Goal: Information Seeking & Learning: Learn about a topic

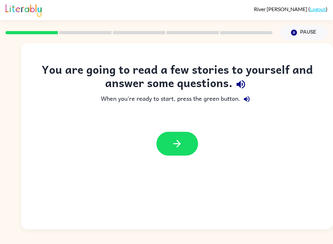
click at [187, 147] on button "button" at bounding box center [178, 144] width 42 height 24
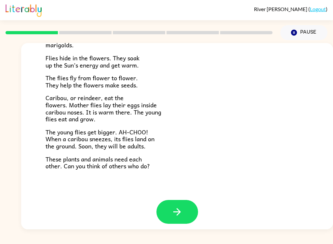
scroll to position [129, 0]
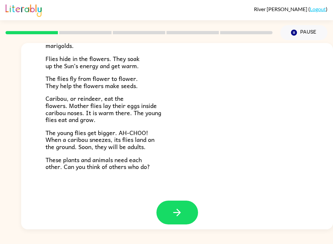
click at [183, 214] on button "button" at bounding box center [178, 212] width 42 height 24
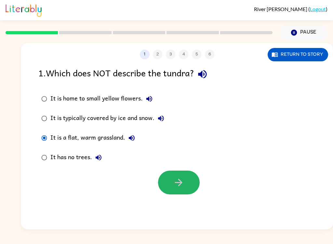
click at [177, 192] on button "button" at bounding box center [179, 182] width 42 height 24
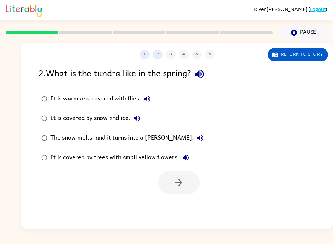
click at [73, 128] on label "It is covered by snow and ice." at bounding box center [123, 118] width 176 height 20
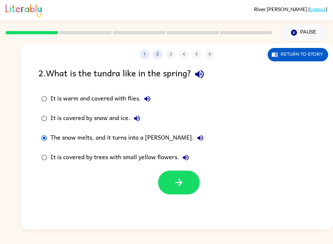
click at [171, 198] on div "1 2 3 4 5 6 Return to story 2 . What is the tundra like in the spring? It is wa…" at bounding box center [177, 136] width 312 height 186
click at [175, 182] on icon "button" at bounding box center [178, 181] width 11 height 11
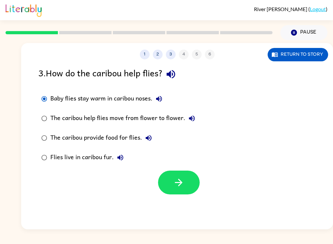
click at [282, 51] on button "Return to story" at bounding box center [298, 54] width 61 height 13
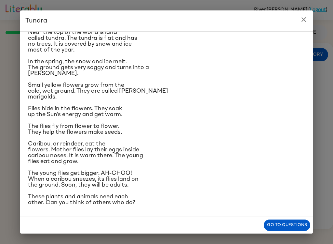
scroll to position [68, 0]
click at [272, 228] on button "Go to questions" at bounding box center [287, 224] width 47 height 11
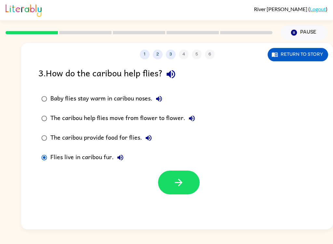
click at [181, 185] on icon "button" at bounding box center [178, 181] width 11 height 11
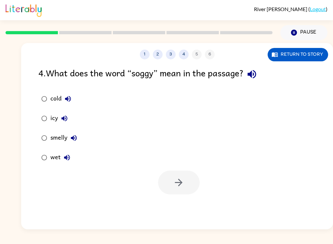
click at [35, 151] on label "wet" at bounding box center [59, 158] width 49 height 20
click at [35, 150] on label "wet" at bounding box center [59, 158] width 49 height 20
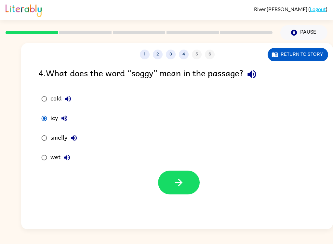
click at [37, 111] on label "icy" at bounding box center [59, 118] width 49 height 20
click at [175, 185] on icon "button" at bounding box center [178, 181] width 11 height 11
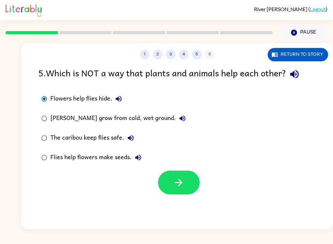
click at [54, 117] on div "[PERSON_NAME] grow from cold, wet ground." at bounding box center [119, 118] width 139 height 13
click at [51, 151] on div "Flies help flowers make seeds." at bounding box center [97, 157] width 94 height 13
click at [42, 128] on label "[PERSON_NAME] grow from cold, wet ground." at bounding box center [114, 118] width 158 height 20
click at [167, 179] on button "button" at bounding box center [179, 182] width 42 height 24
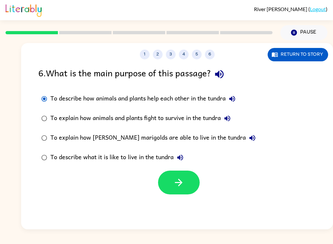
click at [63, 134] on div "To explain how [PERSON_NAME] marigolds are able to live in the tundra" at bounding box center [154, 137] width 209 height 13
click at [35, 114] on label "To explain how animals and plants fight to survive in the tundra" at bounding box center [149, 118] width 228 height 20
click at [34, 113] on div "6 . What is the main purpose of this passage? To describe how animals and plant…" at bounding box center [177, 130] width 312 height 128
click at [44, 106] on label "To describe how animals and plants help each other in the tundra" at bounding box center [149, 99] width 228 height 20
click at [39, 108] on label "To describe how animals and plants help each other in the tundra" at bounding box center [149, 99] width 228 height 20
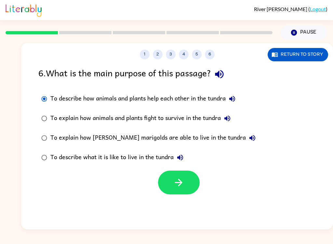
click at [49, 104] on label "To describe how animals and plants help each other in the tundra" at bounding box center [149, 99] width 228 height 20
click at [51, 109] on label "To explain how animals and plants fight to survive in the tundra" at bounding box center [149, 118] width 228 height 20
click at [166, 191] on button "button" at bounding box center [179, 182] width 42 height 24
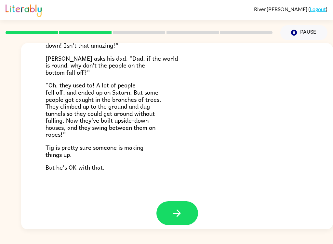
scroll to position [183, 0]
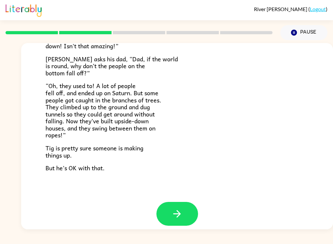
click at [167, 210] on button "button" at bounding box center [178, 214] width 42 height 24
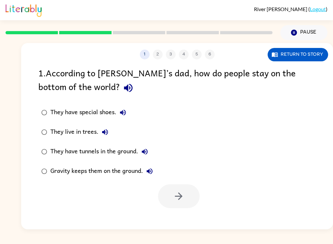
scroll to position [0, 0]
click at [284, 52] on button "Return to story" at bounding box center [298, 54] width 61 height 13
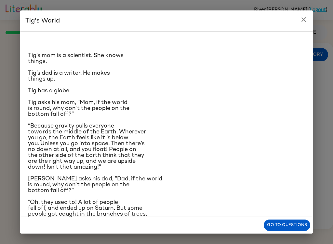
click at [242, 221] on div "Go to questions" at bounding box center [166, 225] width 293 height 17
click at [274, 236] on div "Tig's World Tig’s mom is a scientist. She knows things. [PERSON_NAME]’s dad is …" at bounding box center [166, 122] width 333 height 244
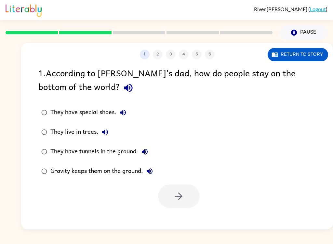
click at [276, 227] on div "1 2 3 4 5 6 Return to story 1 . According to [PERSON_NAME]’s dad, how do people…" at bounding box center [177, 136] width 312 height 186
click at [314, 55] on button "Return to story" at bounding box center [298, 54] width 61 height 13
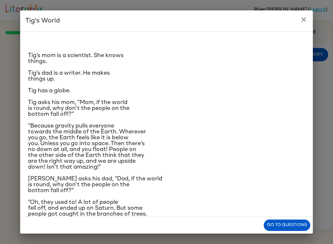
click at [285, 225] on button "Go to questions" at bounding box center [287, 224] width 47 height 11
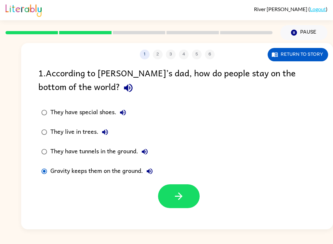
click at [182, 204] on button "button" at bounding box center [179, 196] width 42 height 24
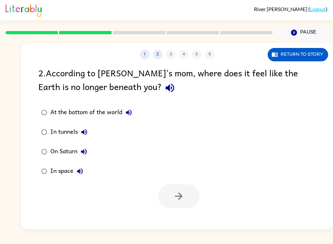
click at [301, 61] on button "Return to story" at bounding box center [298, 54] width 61 height 13
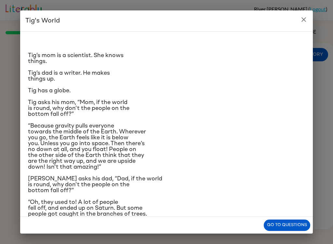
click at [273, 228] on button "Go to questions" at bounding box center [287, 224] width 47 height 11
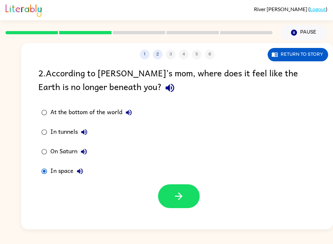
click at [181, 196] on icon "button" at bounding box center [178, 195] width 7 height 7
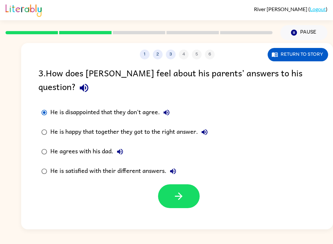
click at [58, 145] on label "He agrees with his dad." at bounding box center [125, 152] width 180 height 20
click at [35, 125] on label "He is happy that together they got to the right answer." at bounding box center [125, 132] width 180 height 20
click at [36, 103] on label "He is disappointed that they don't agree." at bounding box center [125, 113] width 180 height 20
click at [310, 54] on button "Return to story" at bounding box center [298, 54] width 61 height 13
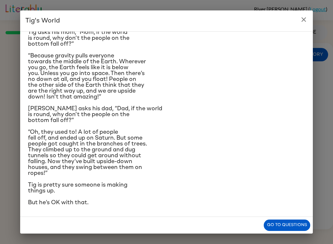
scroll to position [128, 0]
click at [274, 227] on button "Go to questions" at bounding box center [287, 224] width 47 height 11
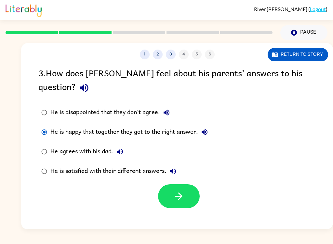
click at [274, 52] on icon "button" at bounding box center [275, 54] width 7 height 7
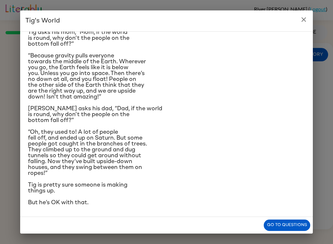
click at [305, 53] on p "“Because gravity pulls everyone towards the middle of the Earth. Wherever you g…" at bounding box center [166, 76] width 277 height 47
click at [275, 226] on button "Go to questions" at bounding box center [287, 224] width 47 height 11
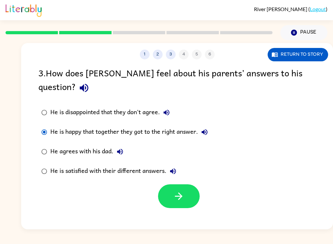
click at [170, 189] on button "button" at bounding box center [179, 196] width 42 height 24
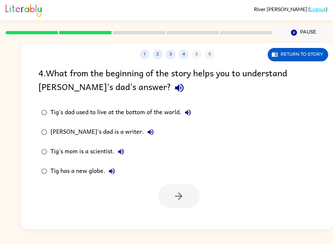
click at [40, 105] on label "Tig's dad used to live at the bottom of the world." at bounding box center [116, 113] width 163 height 20
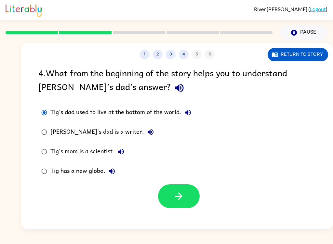
click at [49, 108] on label "Tig's dad used to live at the bottom of the world." at bounding box center [116, 113] width 163 height 20
click at [41, 119] on label "Tig's dad used to live at the bottom of the world." at bounding box center [116, 113] width 163 height 20
click at [40, 119] on label "Tig's dad used to live at the bottom of the world." at bounding box center [116, 113] width 163 height 20
click at [143, 229] on div "River [PERSON_NAME] ( Logout ) Pause Pause 1 2 3 4 5 6 Return to story 4 . What…" at bounding box center [166, 122] width 333 height 244
click at [49, 124] on label "[PERSON_NAME]'s dad is a writer." at bounding box center [116, 132] width 163 height 20
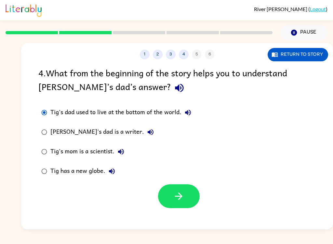
click at [165, 193] on button "button" at bounding box center [179, 196] width 42 height 24
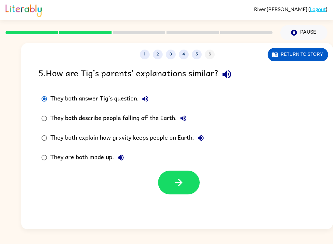
click at [54, 120] on div "They both describe people falling off the Earth." at bounding box center [120, 118] width 140 height 13
click at [52, 130] on label "They both explain how gravity keeps people on Earth." at bounding box center [123, 138] width 176 height 20
click at [49, 112] on label "They both describe people falling off the Earth." at bounding box center [123, 118] width 176 height 20
click at [42, 109] on label "They both describe people falling off the Earth." at bounding box center [123, 118] width 176 height 20
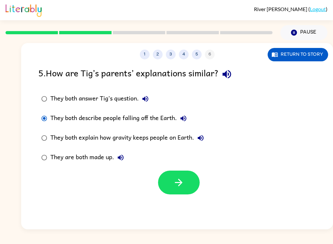
click at [195, 53] on button "5" at bounding box center [197, 54] width 10 height 10
click at [198, 57] on button "5" at bounding box center [197, 54] width 10 height 10
click at [197, 57] on button "5" at bounding box center [197, 54] width 10 height 10
click at [198, 56] on button "5" at bounding box center [197, 54] width 10 height 10
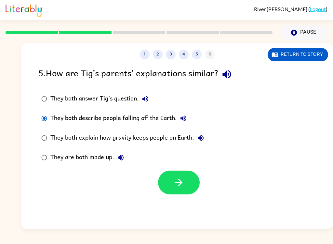
click at [208, 51] on div "1 2 3 4 5 6" at bounding box center [177, 54] width 312 height 10
click at [198, 55] on button "5" at bounding box center [197, 54] width 10 height 10
click at [197, 55] on button "5" at bounding box center [197, 54] width 10 height 10
click at [197, 58] on button "5" at bounding box center [197, 54] width 10 height 10
click at [196, 58] on button "5" at bounding box center [197, 54] width 10 height 10
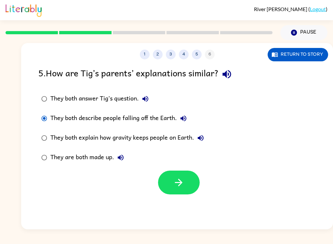
click at [197, 58] on button "5" at bounding box center [197, 54] width 10 height 10
click at [197, 57] on button "5" at bounding box center [197, 54] width 10 height 10
click at [196, 58] on button "5" at bounding box center [197, 54] width 10 height 10
click at [198, 59] on button "5" at bounding box center [197, 54] width 10 height 10
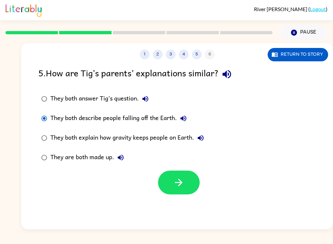
click at [205, 66] on div "5 . How are [PERSON_NAME]’s parents’ explanations similar?" at bounding box center [177, 74] width 278 height 17
click at [200, 69] on div "5 . How are [PERSON_NAME]’s parents’ explanations similar?" at bounding box center [177, 74] width 278 height 17
click at [203, 65] on div "1 2 3 4 5 6 Return to story 5 . How are [PERSON_NAME]’s parents’ explanations s…" at bounding box center [177, 136] width 312 height 186
click at [193, 53] on button "5" at bounding box center [197, 54] width 10 height 10
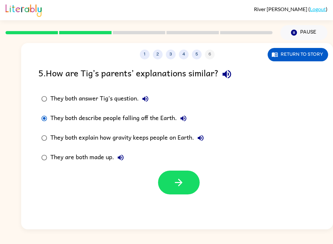
click at [196, 56] on button "5" at bounding box center [197, 54] width 10 height 10
click at [199, 57] on button "5" at bounding box center [197, 54] width 10 height 10
click at [196, 54] on button "5" at bounding box center [197, 54] width 10 height 10
click at [38, 106] on label "They both answer Tig’s question." at bounding box center [123, 99] width 176 height 20
click at [37, 106] on label "They both answer Tig’s question." at bounding box center [123, 99] width 176 height 20
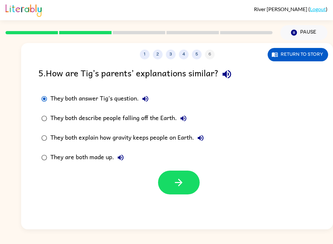
click at [48, 107] on label "They both answer Tig’s question." at bounding box center [123, 99] width 176 height 20
click at [43, 109] on label "They both describe people falling off the Earth." at bounding box center [123, 118] width 176 height 20
click at [36, 118] on label "They both describe people falling off the Earth." at bounding box center [123, 118] width 176 height 20
click at [169, 194] on button "button" at bounding box center [179, 182] width 42 height 24
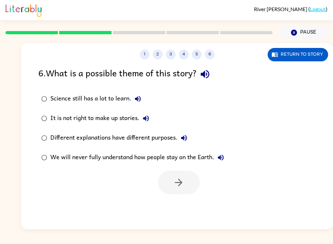
click at [54, 100] on div "Science still has a lot to learn." at bounding box center [97, 98] width 94 height 13
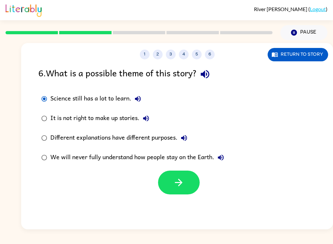
click at [53, 128] on label "It is not right to make up stories." at bounding box center [133, 118] width 196 height 20
click at [173, 183] on button "button" at bounding box center [179, 182] width 42 height 24
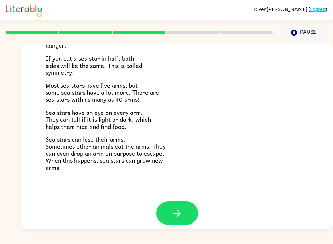
scroll to position [182, 0]
click at [170, 213] on button "button" at bounding box center [178, 213] width 42 height 24
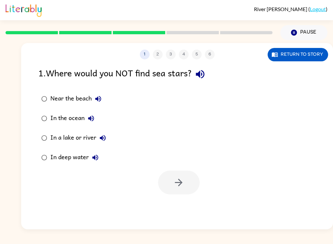
scroll to position [0, 0]
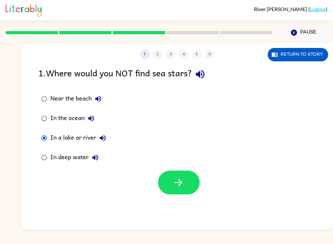
click at [168, 188] on button "button" at bounding box center [179, 182] width 42 height 24
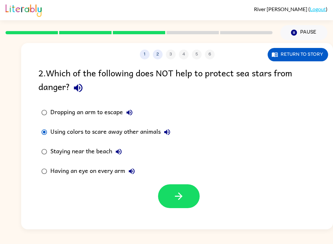
click at [49, 127] on label "Using colors to scare away other animals" at bounding box center [106, 132] width 142 height 20
click at [44, 124] on label "Using colors to scare away other animals" at bounding box center [106, 132] width 142 height 20
click at [284, 53] on button "Return to story" at bounding box center [298, 54] width 61 height 13
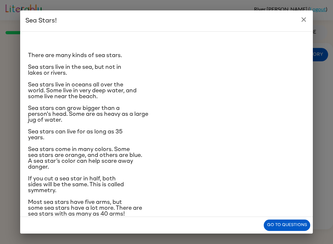
click at [306, 16] on icon "close" at bounding box center [304, 20] width 8 height 8
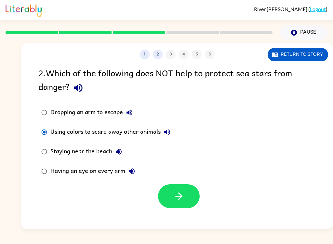
click at [166, 194] on button "button" at bounding box center [179, 196] width 42 height 24
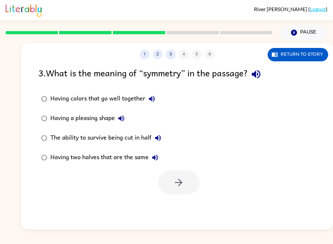
click at [84, 159] on div "Having two halves that are the same" at bounding box center [105, 157] width 111 height 13
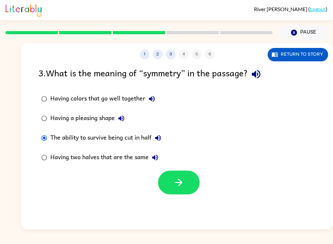
click at [62, 115] on div "Having a pleasing shape" at bounding box center [88, 118] width 77 height 13
click at [54, 93] on div "Having colors that go well together" at bounding box center [104, 98] width 108 height 13
click at [305, 60] on button "Return to story" at bounding box center [298, 54] width 61 height 13
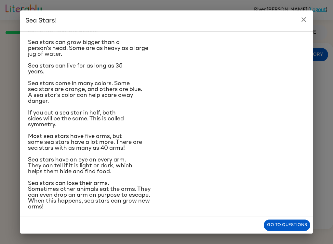
scroll to position [66, 0]
click at [272, 227] on button "Go to questions" at bounding box center [287, 224] width 47 height 11
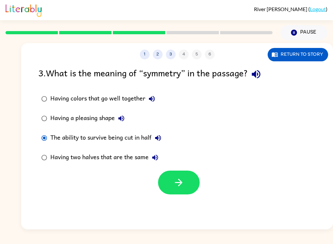
click at [175, 189] on button "button" at bounding box center [179, 182] width 42 height 24
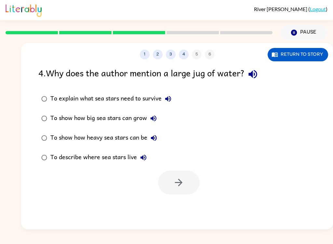
click at [318, 56] on button "Return to story" at bounding box center [298, 54] width 61 height 13
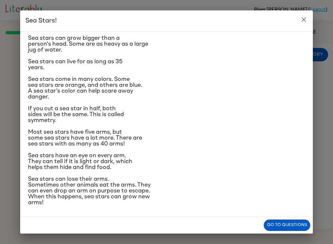
scroll to position [126, 0]
click at [273, 230] on button "Go to questions" at bounding box center [287, 224] width 47 height 11
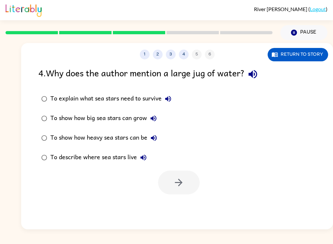
click at [277, 49] on button "Return to story" at bounding box center [298, 54] width 61 height 13
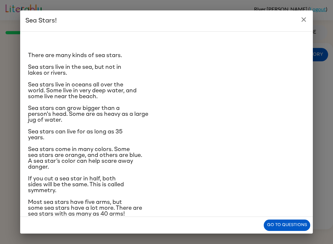
click at [282, 218] on div "Go to questions" at bounding box center [166, 225] width 293 height 17
click at [271, 237] on div "Sea Stars! There are many kinds of sea stars. Sea stars live in the sea, but no…" at bounding box center [166, 122] width 333 height 244
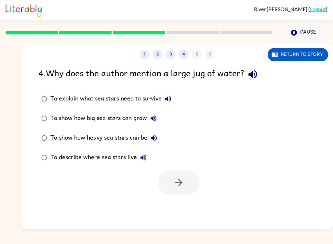
click at [274, 226] on div "1 2 3 4 5 6 Return to story 4 . Why does the author mention a large jug of wate…" at bounding box center [177, 136] width 312 height 186
click at [303, 53] on button "Return to story" at bounding box center [298, 54] width 61 height 13
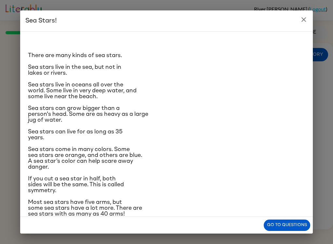
click at [282, 220] on button "Go to questions" at bounding box center [287, 224] width 47 height 11
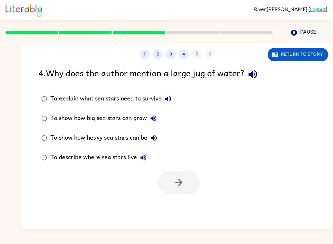
click at [38, 160] on label "To describe where sea stars live" at bounding box center [106, 158] width 143 height 20
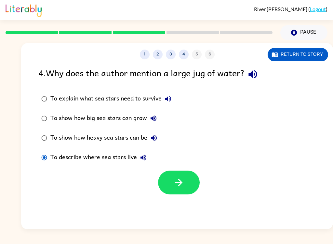
click at [42, 146] on label "To show how heavy sea stars can be" at bounding box center [106, 138] width 143 height 20
click at [188, 185] on button "button" at bounding box center [179, 182] width 42 height 24
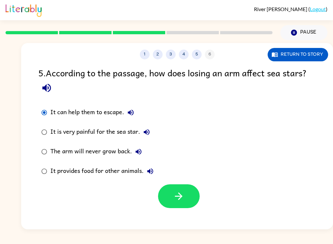
click at [319, 51] on button "Return to story" at bounding box center [298, 54] width 61 height 13
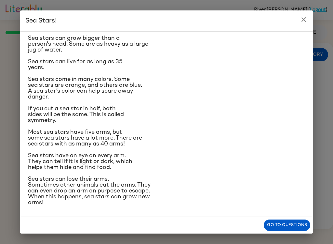
click at [283, 225] on button "Go to questions" at bounding box center [287, 224] width 47 height 11
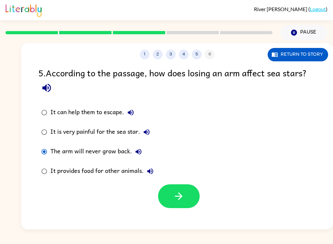
click at [52, 169] on div "It provides food for other animals." at bounding box center [103, 170] width 106 height 13
click at [168, 204] on button "button" at bounding box center [179, 196] width 42 height 24
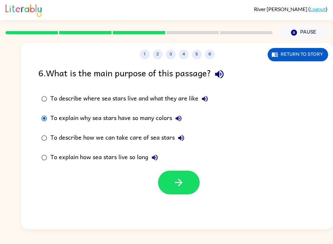
click at [51, 92] on label "To describe where sea stars live and what they are like" at bounding box center [125, 99] width 180 height 20
click at [172, 184] on button "button" at bounding box center [179, 182] width 42 height 24
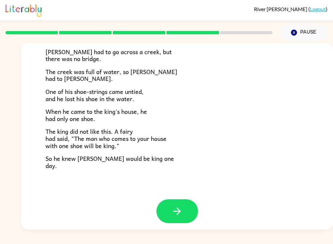
scroll to position [108, 0]
click at [168, 215] on button "button" at bounding box center [178, 211] width 42 height 24
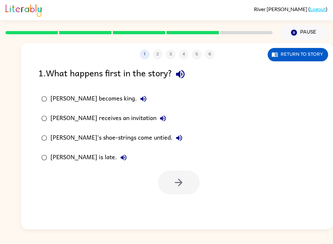
scroll to position [0, 0]
click at [307, 56] on button "Return to story" at bounding box center [298, 54] width 61 height 13
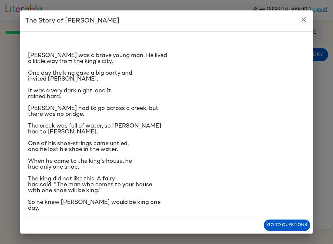
click at [291, 238] on div "The Story of [PERSON_NAME] [PERSON_NAME] was a brave young man. He lived a litt…" at bounding box center [166, 122] width 333 height 244
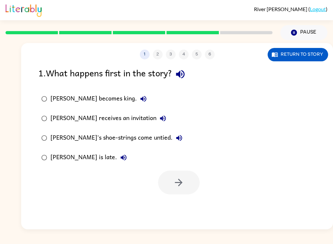
click at [291, 238] on div "River [PERSON_NAME] ( Logout ) Pause Pause 1 2 3 4 5 6 Return to story 1 . What…" at bounding box center [166, 122] width 333 height 244
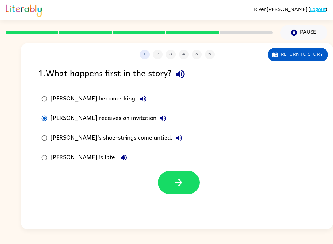
click at [179, 190] on button "button" at bounding box center [179, 182] width 42 height 24
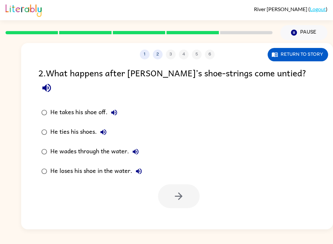
click at [309, 59] on button "Return to story" at bounding box center [298, 54] width 61 height 13
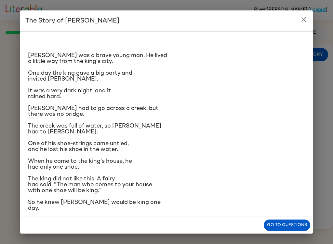
click at [303, 23] on icon "close" at bounding box center [304, 20] width 8 height 8
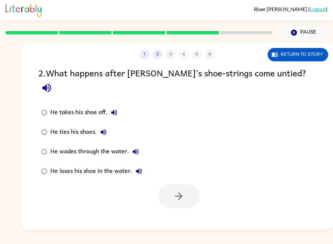
click at [310, 59] on button "Return to story" at bounding box center [298, 54] width 61 height 13
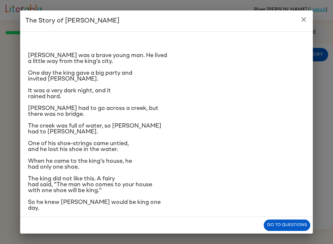
click at [19, 173] on div "The Story of [PERSON_NAME] [PERSON_NAME] was a brave young man. He lived a litt…" at bounding box center [166, 122] width 333 height 244
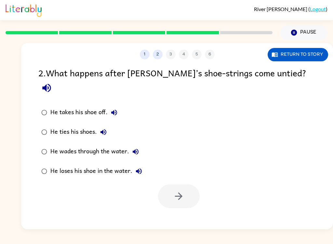
click at [312, 52] on button "Return to story" at bounding box center [298, 54] width 61 height 13
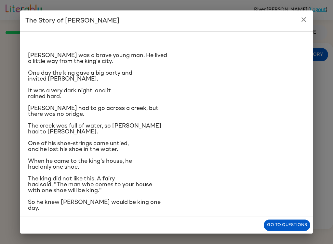
click at [280, 223] on button "Go to questions" at bounding box center [287, 224] width 47 height 11
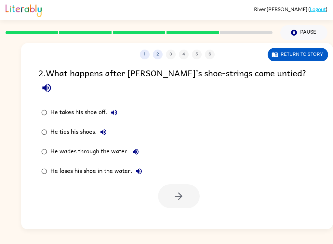
click at [289, 55] on button "Return to story" at bounding box center [298, 54] width 61 height 13
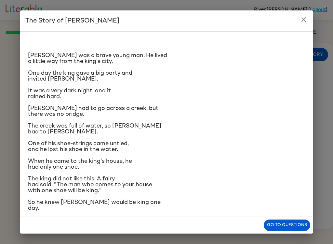
click at [174, 134] on p "The creek was full of water, so [PERSON_NAME] had to [PERSON_NAME]." at bounding box center [166, 129] width 277 height 12
click at [288, 224] on button "Go to questions" at bounding box center [287, 224] width 47 height 11
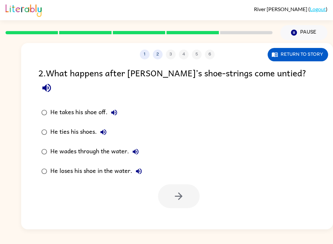
click at [36, 161] on label "He loses his shoe in the water." at bounding box center [92, 171] width 114 height 20
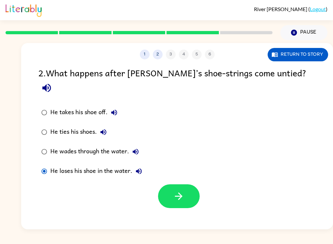
click at [37, 161] on label "He loses his shoe in the water." at bounding box center [92, 171] width 114 height 20
click at [164, 184] on button "button" at bounding box center [179, 196] width 42 height 24
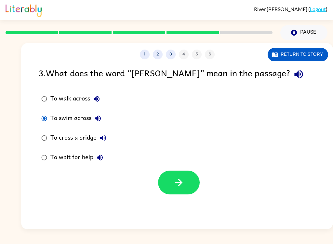
click at [37, 141] on label "To cross a bridge" at bounding box center [74, 138] width 78 height 20
click at [39, 132] on label "To cross a bridge" at bounding box center [74, 138] width 78 height 20
click at [309, 59] on button "Return to story" at bounding box center [298, 54] width 61 height 13
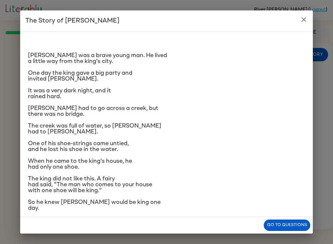
click at [301, 21] on icon "close" at bounding box center [304, 20] width 8 height 8
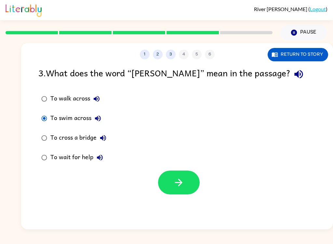
click at [187, 181] on button "button" at bounding box center [179, 182] width 42 height 24
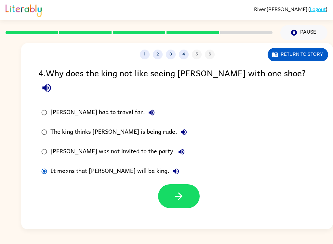
click at [44, 108] on label "[PERSON_NAME] had to travel far." at bounding box center [114, 113] width 159 height 20
click at [170, 188] on button "button" at bounding box center [179, 196] width 42 height 24
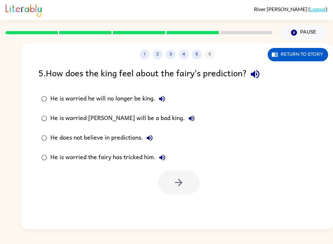
click at [320, 56] on button "Return to story" at bounding box center [298, 54] width 61 height 13
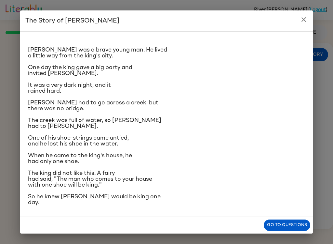
scroll to position [42, 0]
click at [290, 227] on button "Go to questions" at bounding box center [287, 224] width 47 height 11
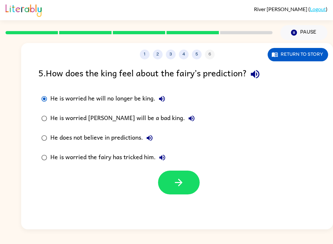
click at [175, 176] on button "button" at bounding box center [179, 182] width 42 height 24
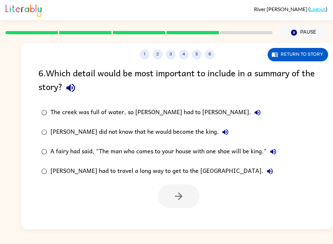
click at [282, 54] on button "Return to story" at bounding box center [298, 54] width 61 height 13
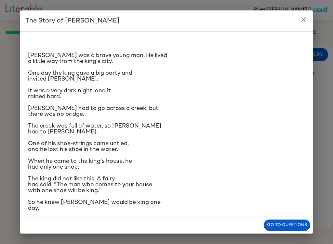
click at [304, 24] on button "close" at bounding box center [304, 19] width 13 height 13
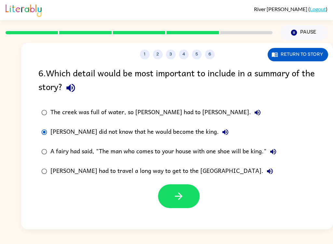
click at [181, 204] on button "button" at bounding box center [179, 196] width 42 height 24
